Goal: Information Seeking & Learning: Learn about a topic

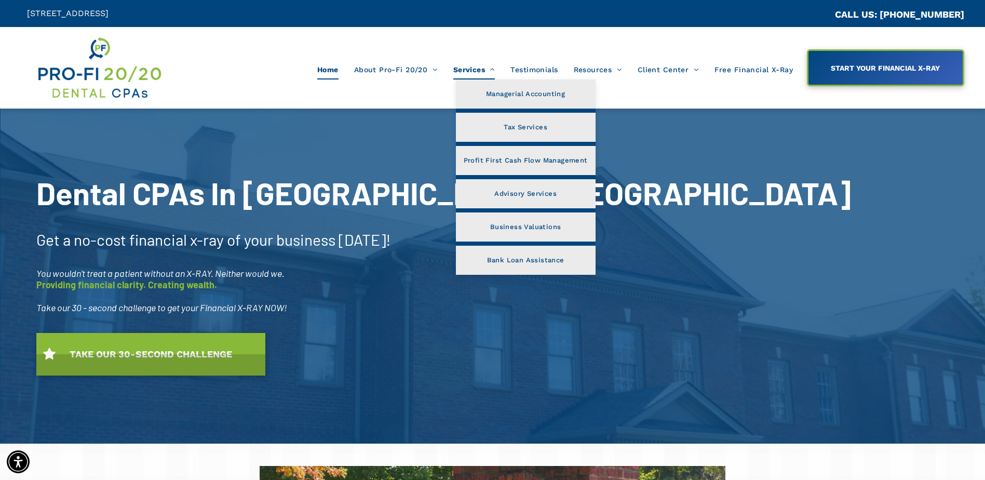
click at [482, 72] on span "Services" at bounding box center [474, 70] width 42 height 20
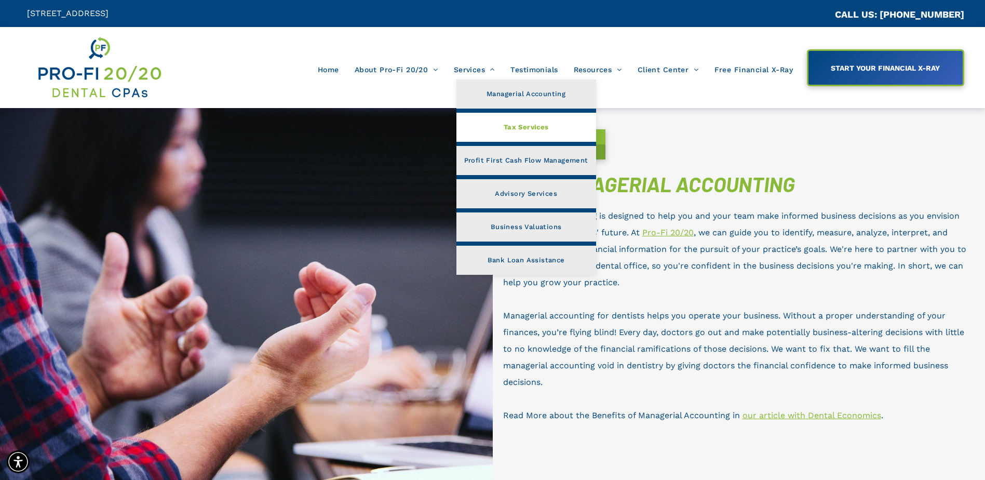
click at [499, 136] on link "Tax Services" at bounding box center [526, 127] width 140 height 29
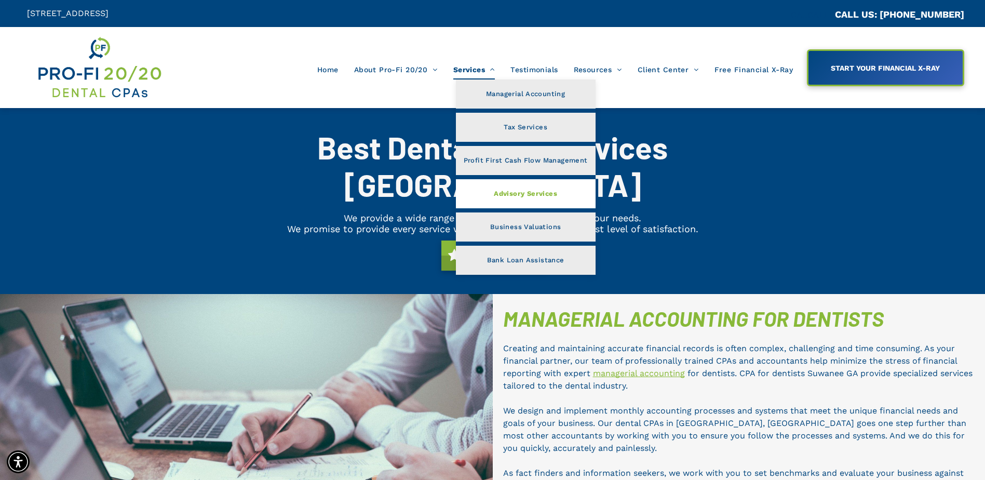
click at [520, 189] on span "Advisory Services" at bounding box center [525, 193] width 63 height 13
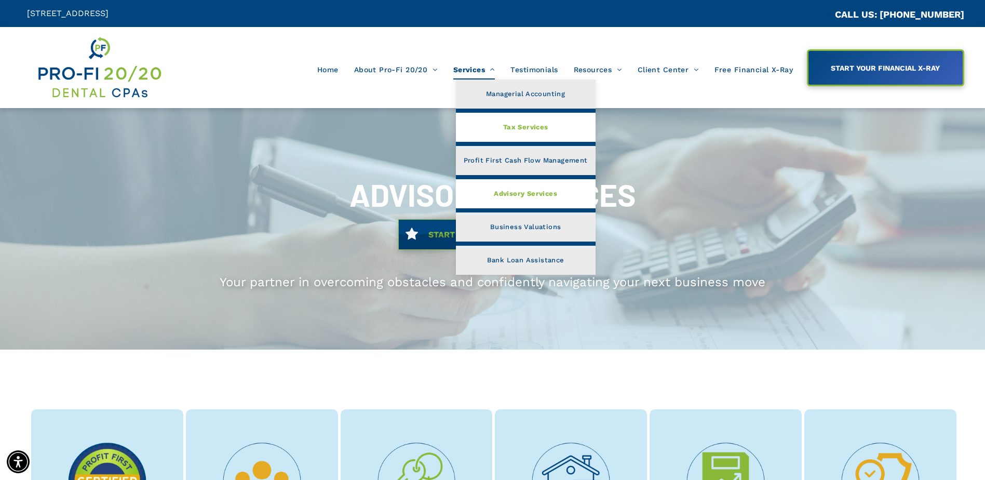
click at [505, 120] on span "Tax Services" at bounding box center [525, 126] width 45 height 13
